Goal: Information Seeking & Learning: Find specific fact

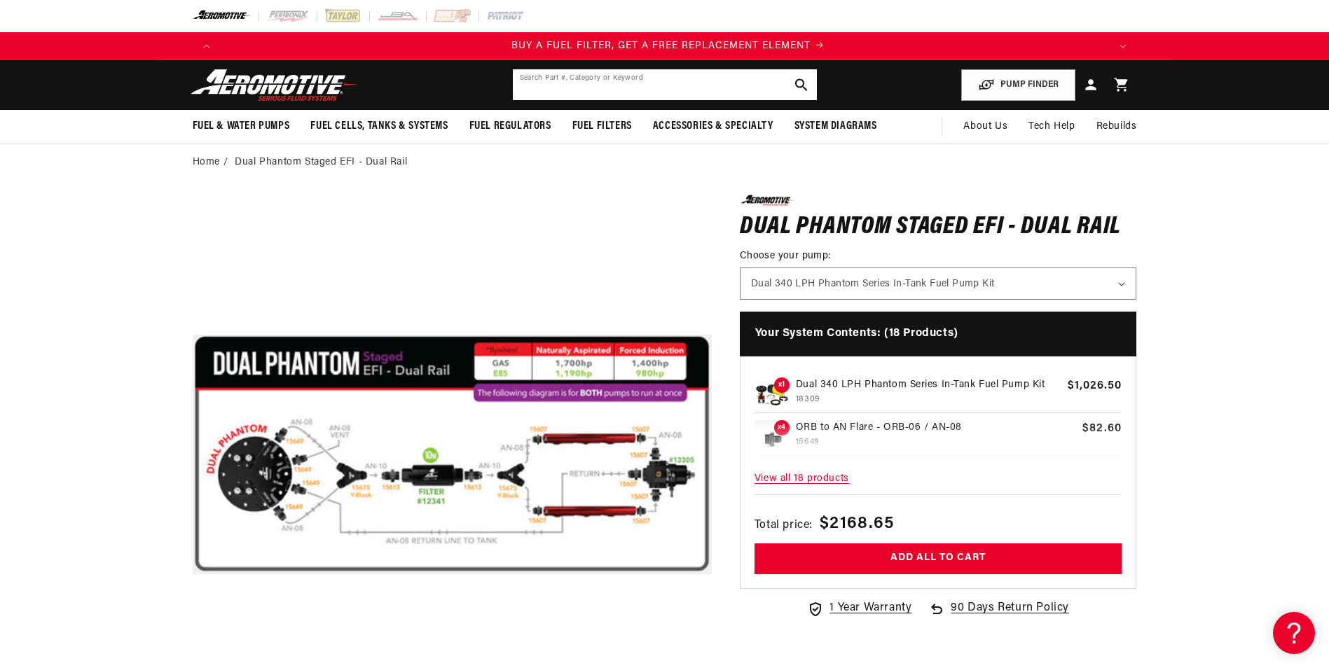
scroll to position [0, 888]
click at [605, 91] on input "text" at bounding box center [665, 84] width 304 height 31
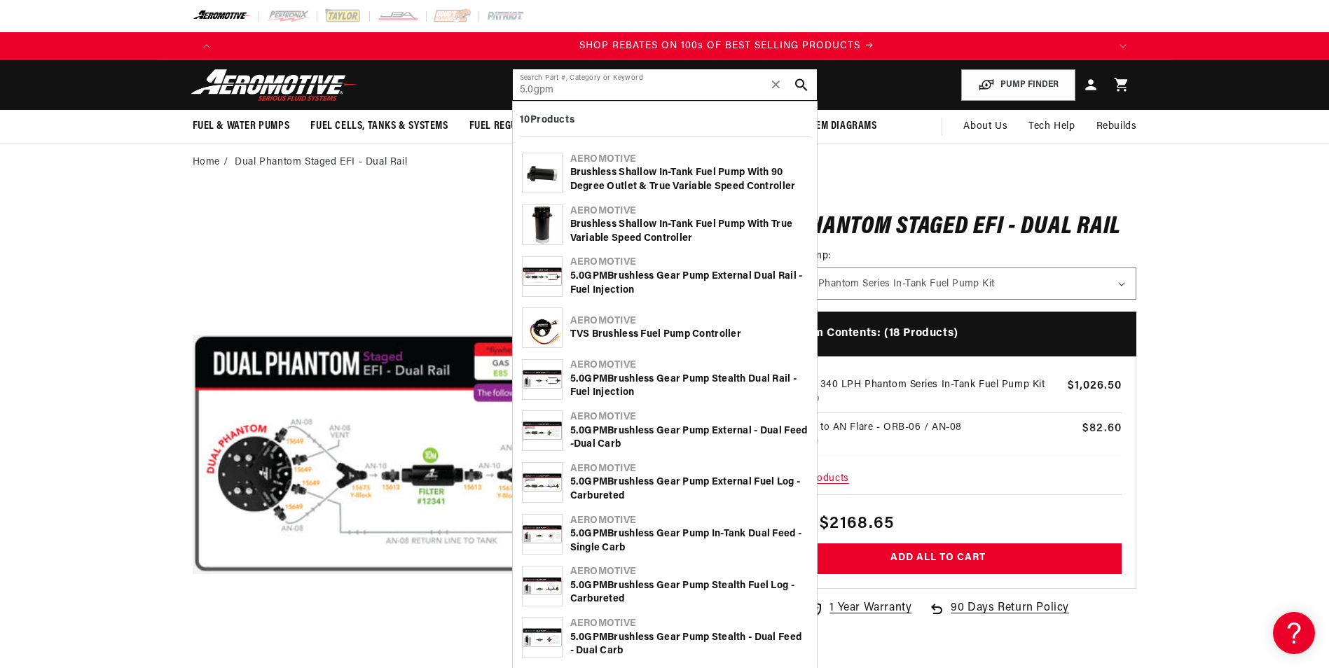
scroll to position [0, 1776]
type input "5.0gpm"
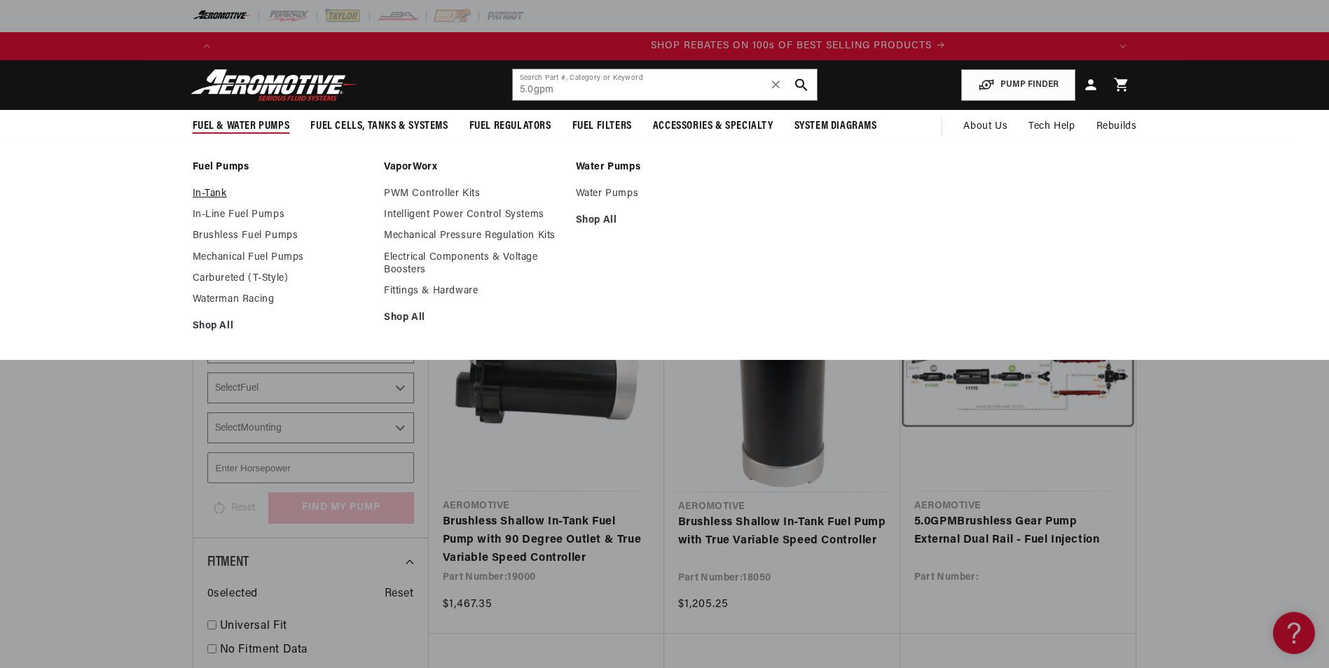
scroll to position [0, 1776]
click at [224, 216] on link "In-Line Fuel Pumps" at bounding box center [282, 215] width 178 height 13
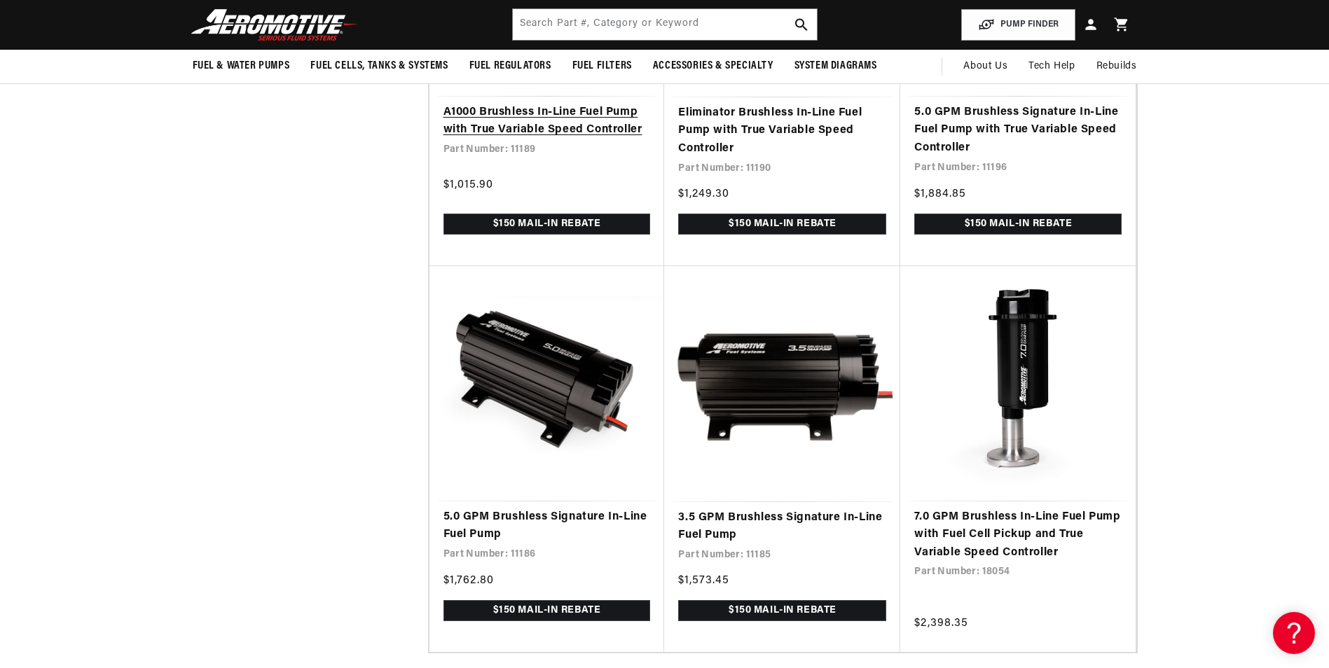
scroll to position [2381, 0]
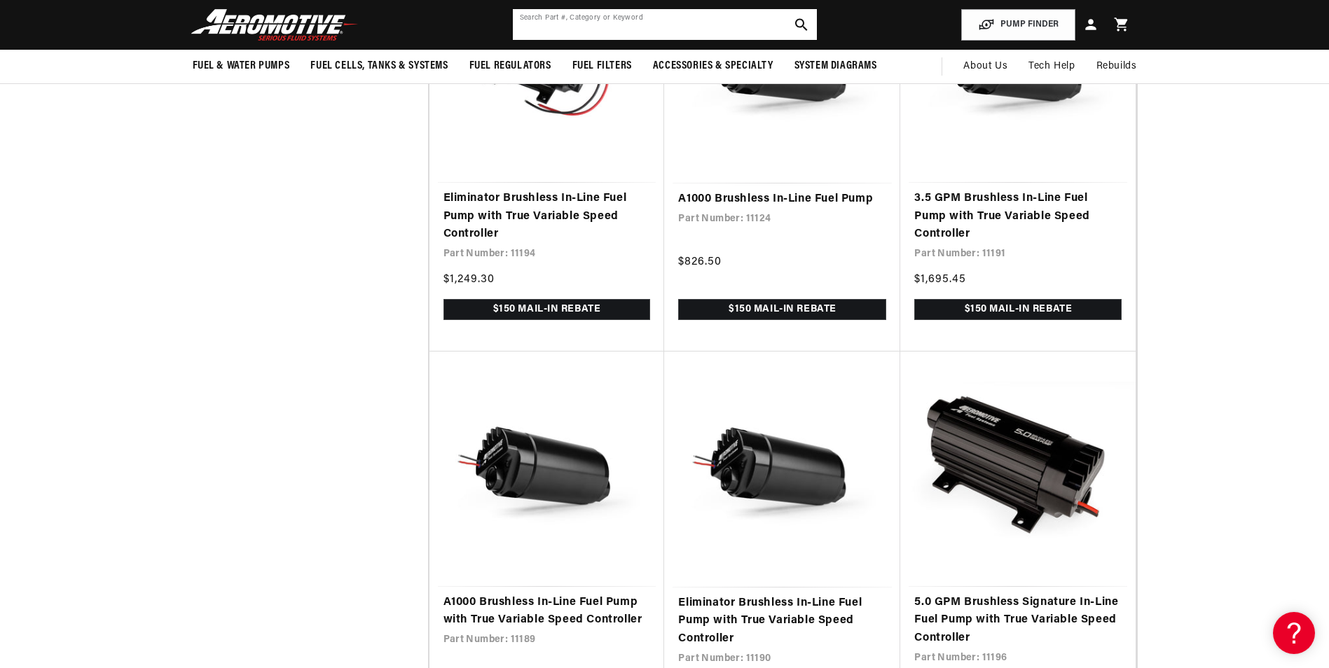
click at [646, 18] on input "text" at bounding box center [665, 24] width 304 height 31
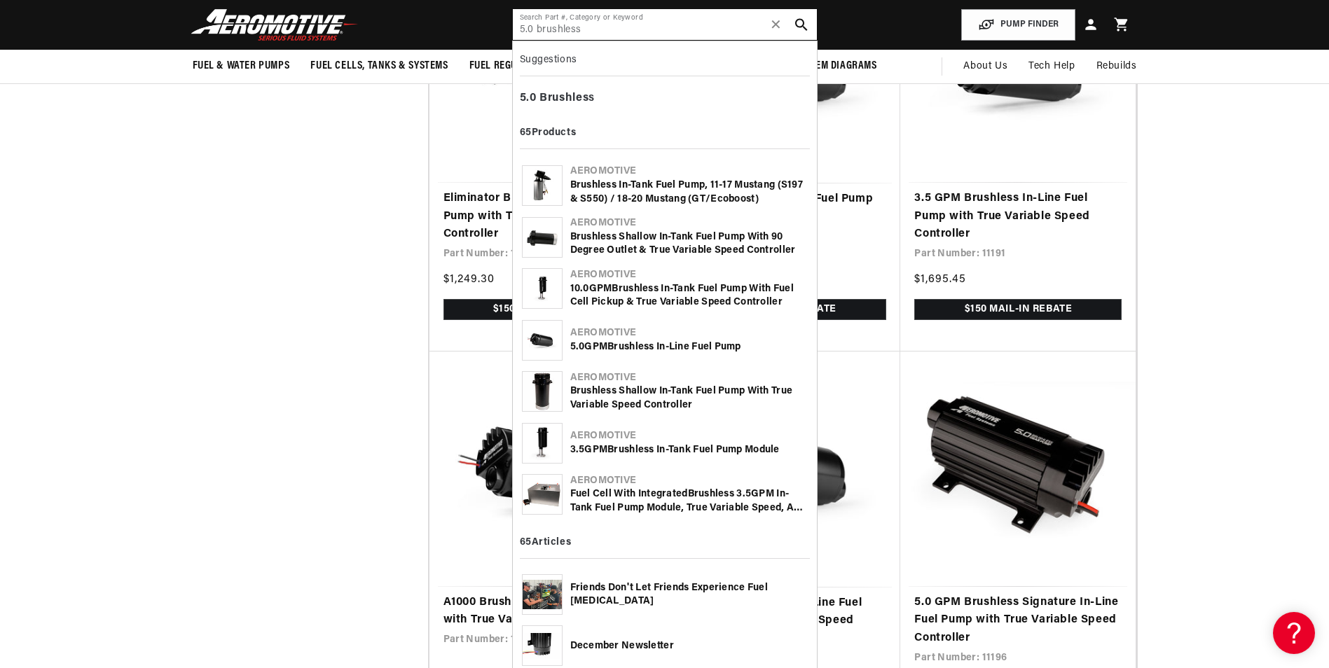
type input "5.0 brushless"
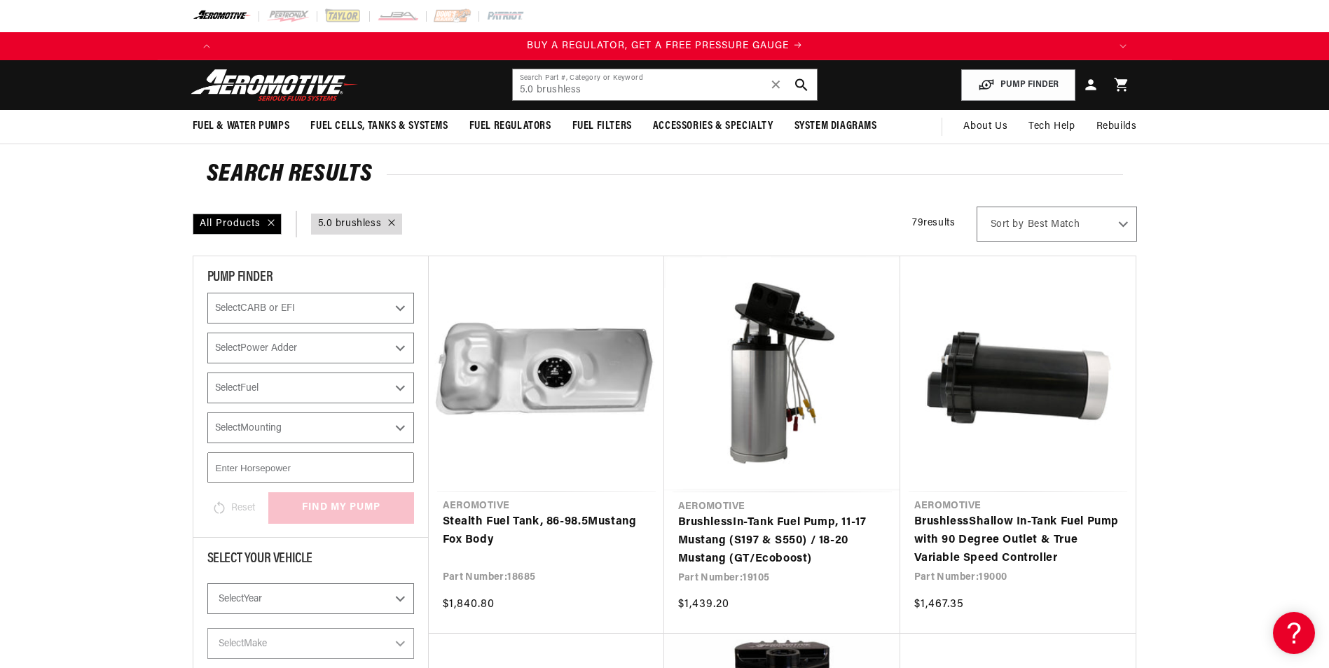
scroll to position [137, 0]
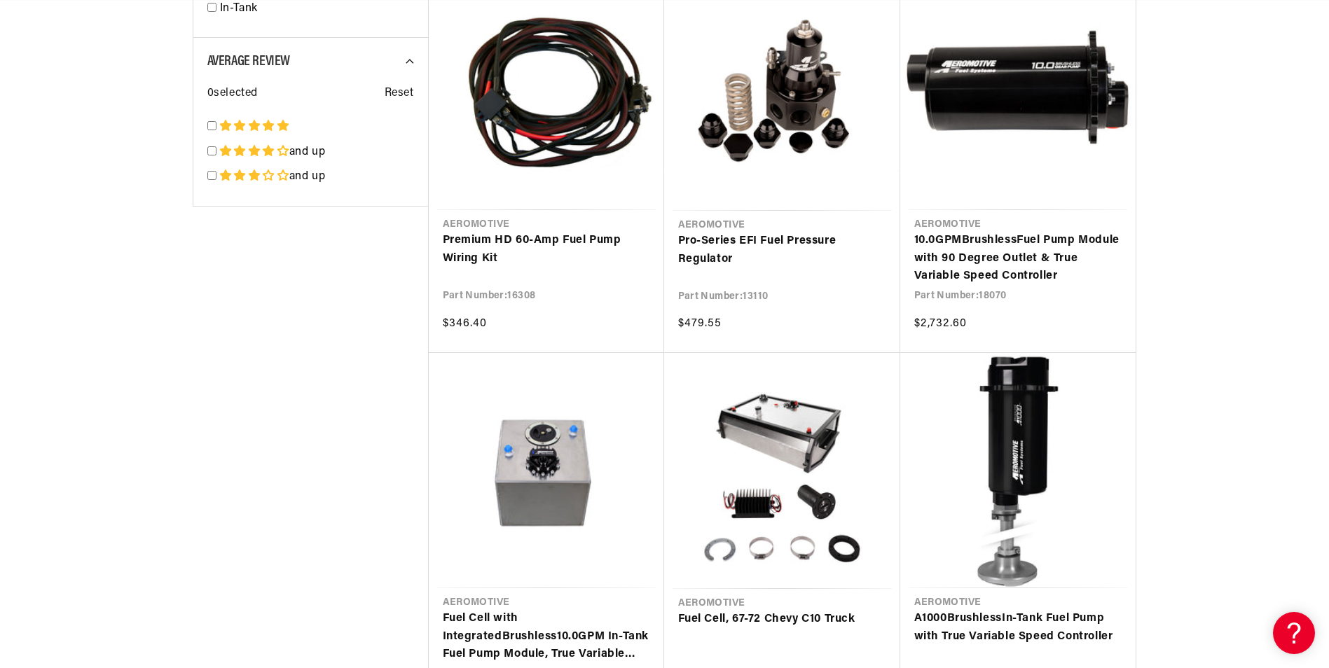
scroll to position [0, 888]
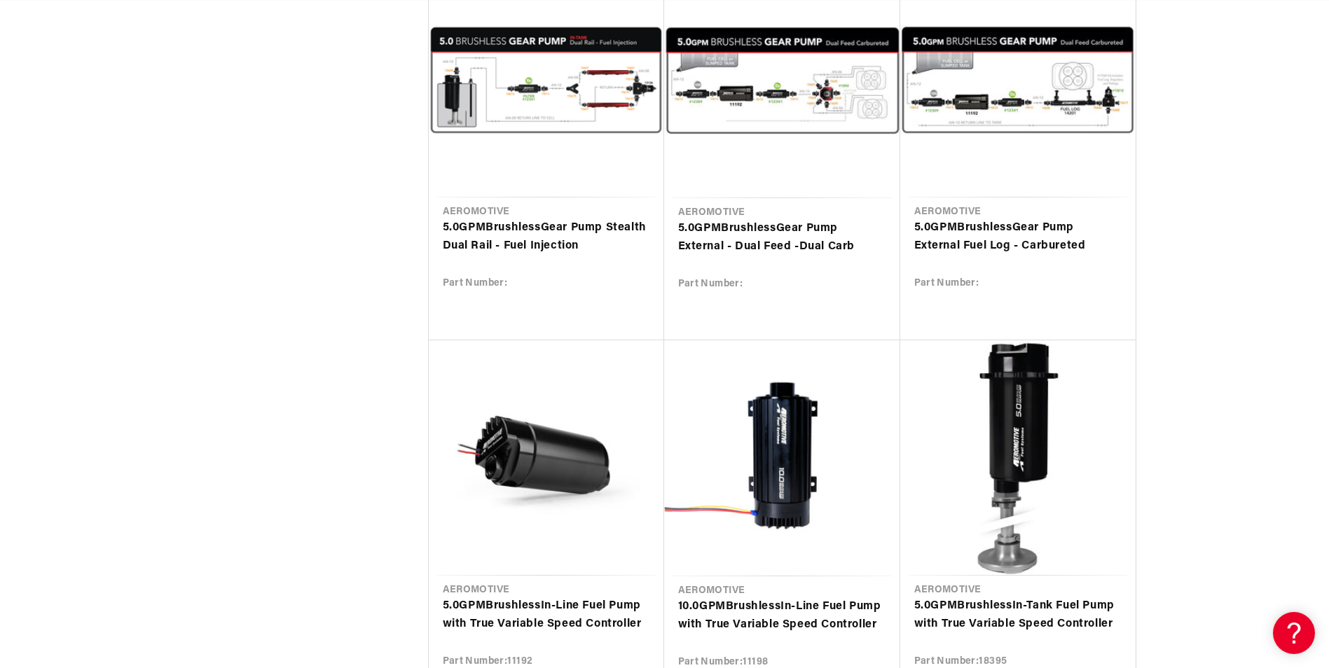
scroll to position [4132, 0]
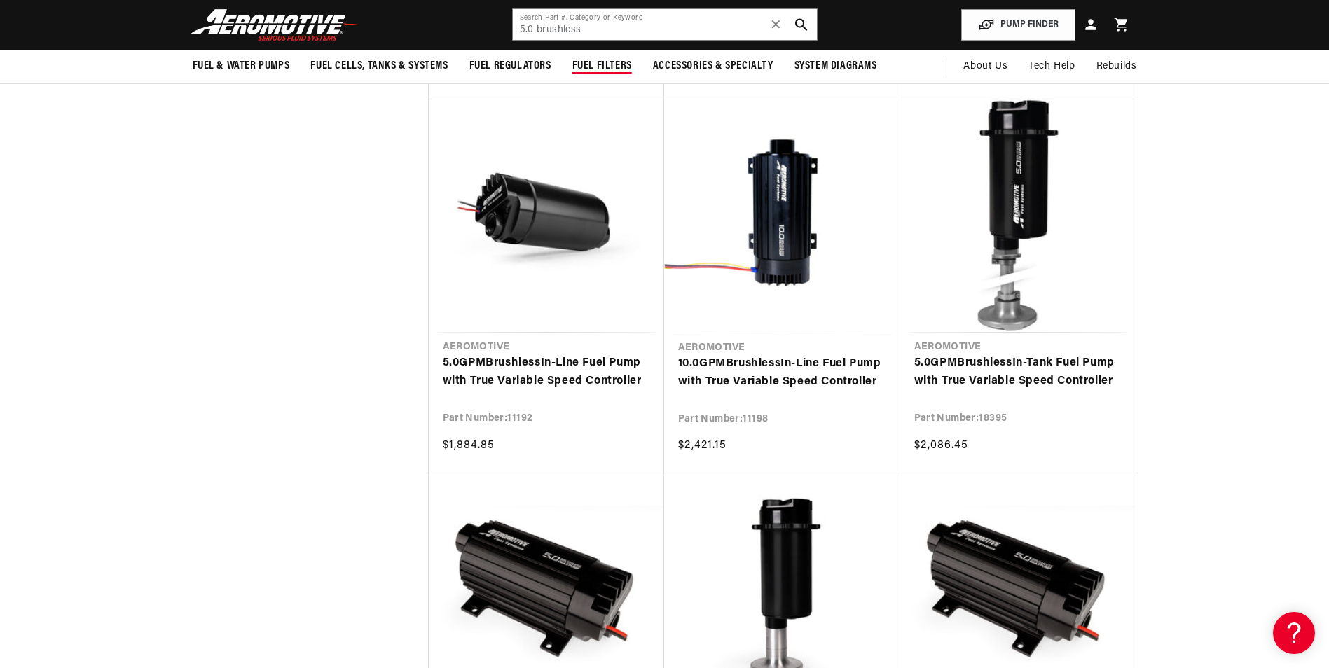
scroll to position [4062, 0]
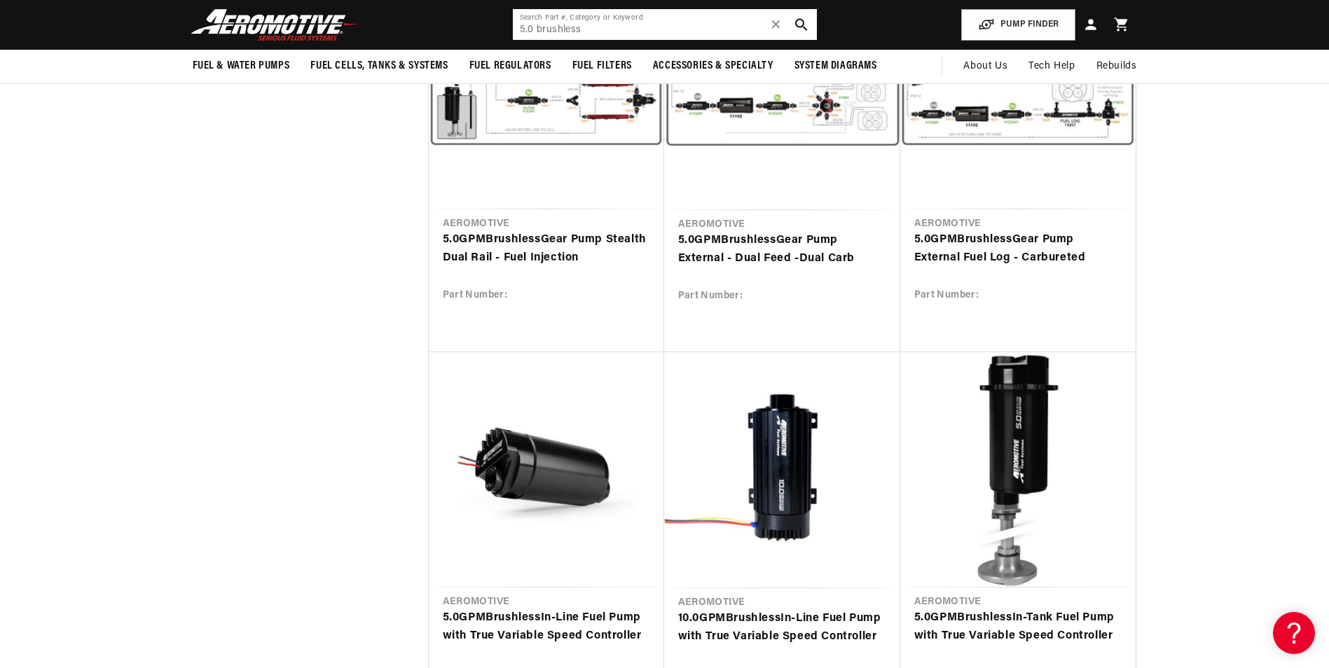
drag, startPoint x: 632, startPoint y: 28, endPoint x: 454, endPoint y: 44, distance: 179.3
click at [454, 44] on header "Fuel & Water Pumps Back In-Tank In-Line Fuel Pumps" at bounding box center [665, 25] width 1014 height 50
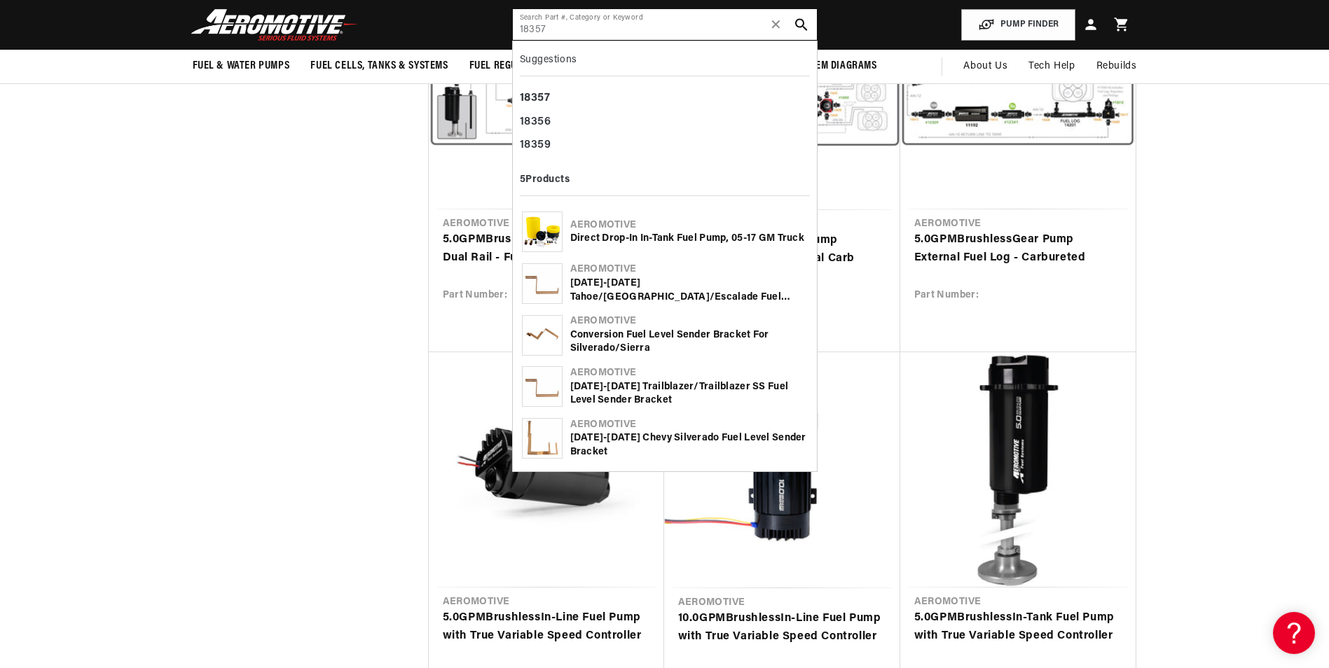
type input "18357"
click at [632, 242] on div "Direct Drop-In In-Tank Fuel Pump, 05-17 GM Truck" at bounding box center [688, 239] width 237 height 14
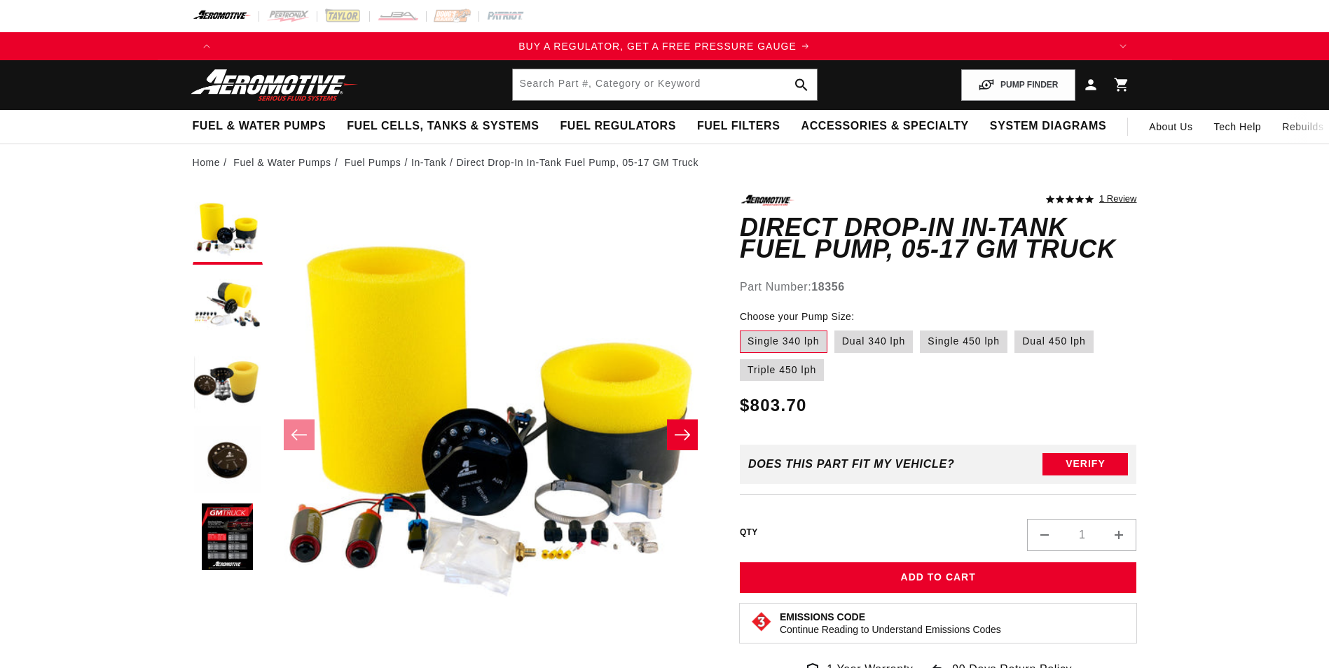
click at [872, 340] on label "Dual 340 lph" at bounding box center [873, 342] width 79 height 22
click at [835, 328] on input "Dual 340 lph" at bounding box center [834, 328] width 1 height 1
radio input "true"
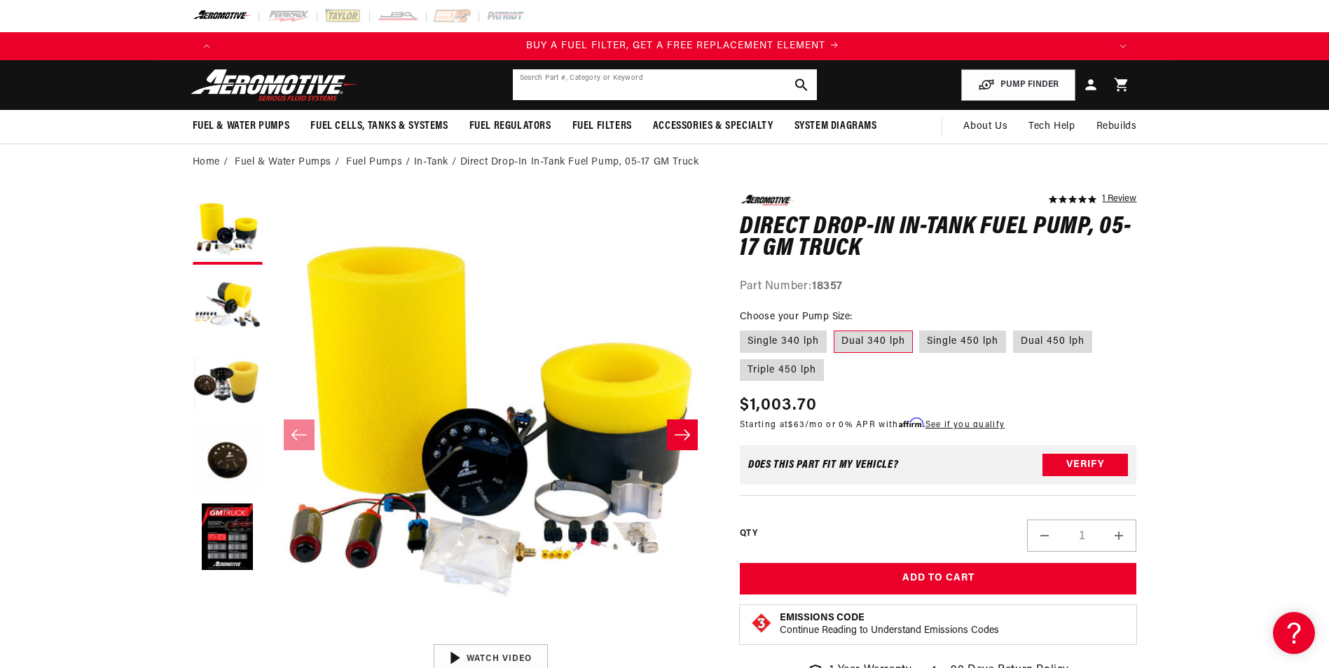
scroll to position [0, 888]
click at [578, 80] on input "text" at bounding box center [665, 84] width 304 height 31
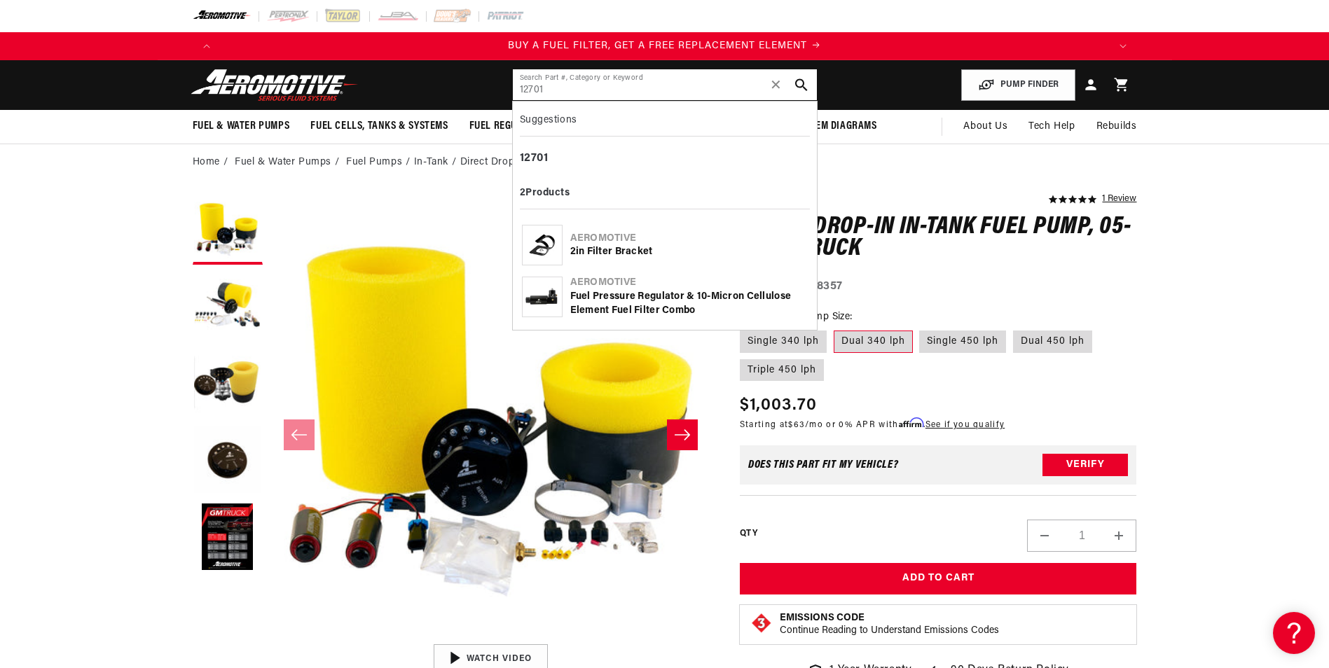
type input "12701"
click at [618, 242] on div "Aeromotive" at bounding box center [688, 239] width 237 height 14
